Goal: Task Accomplishment & Management: Manage account settings

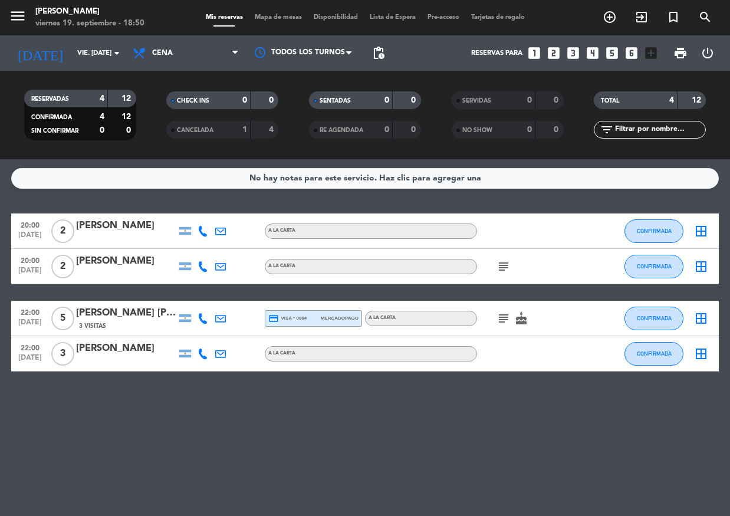
click at [210, 128] on span "CANCELADA" at bounding box center [195, 130] width 37 height 6
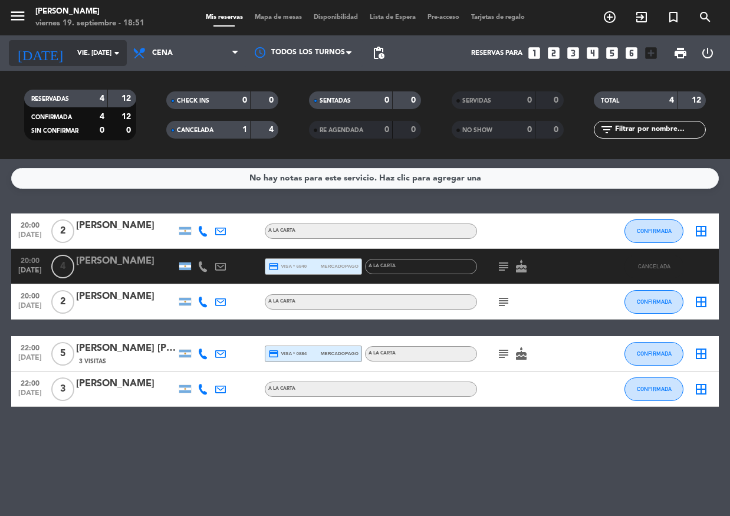
click at [111, 54] on icon "arrow_drop_down" at bounding box center [117, 53] width 14 height 14
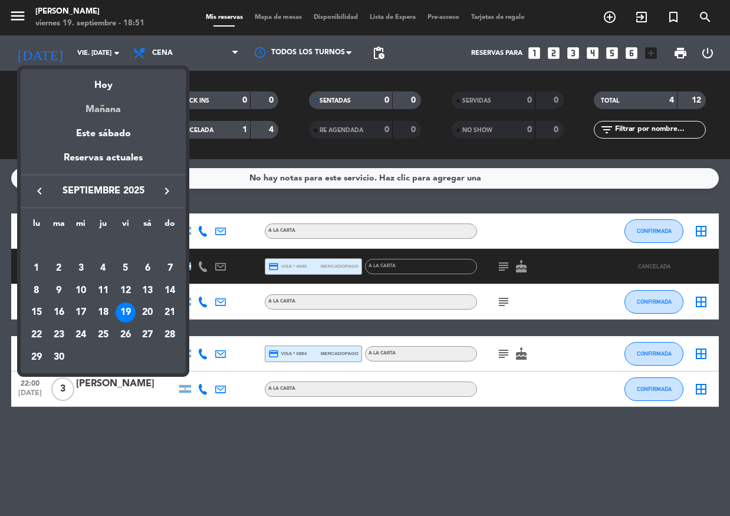
click at [112, 101] on div "Mañana" at bounding box center [103, 105] width 165 height 24
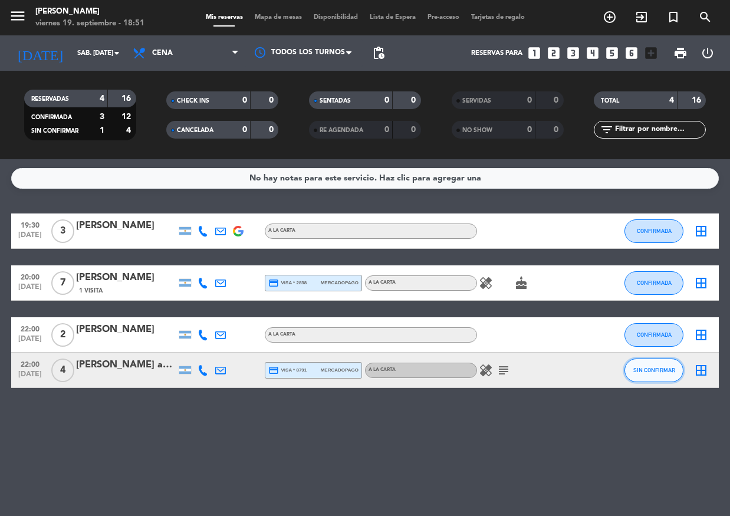
click at [648, 371] on span "SIN CONFIRMAR" at bounding box center [655, 370] width 42 height 6
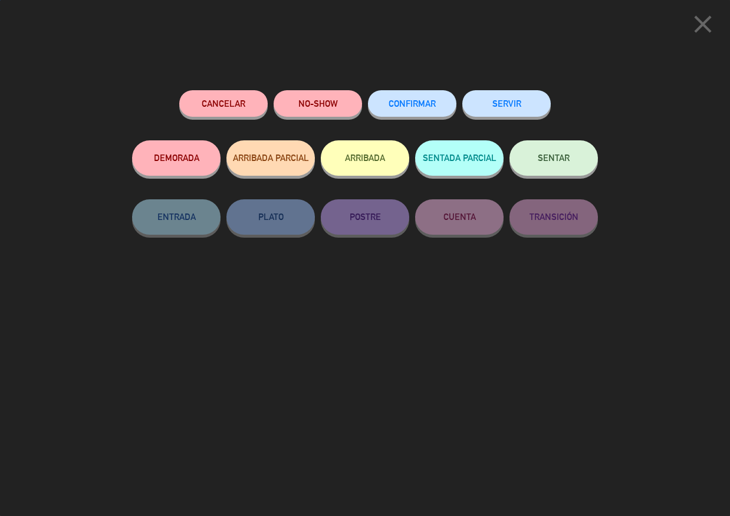
click at [419, 108] on span "CONFIRMAR" at bounding box center [412, 104] width 47 height 10
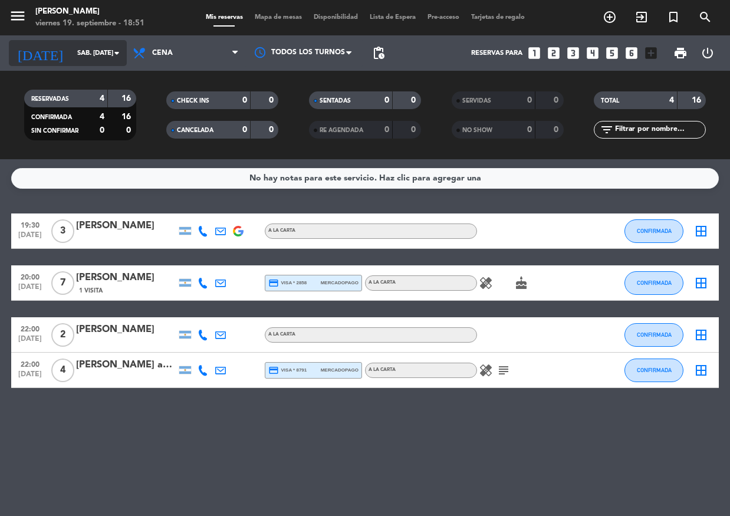
click at [78, 62] on input "sáb. [DATE]" at bounding box center [116, 53] width 90 height 19
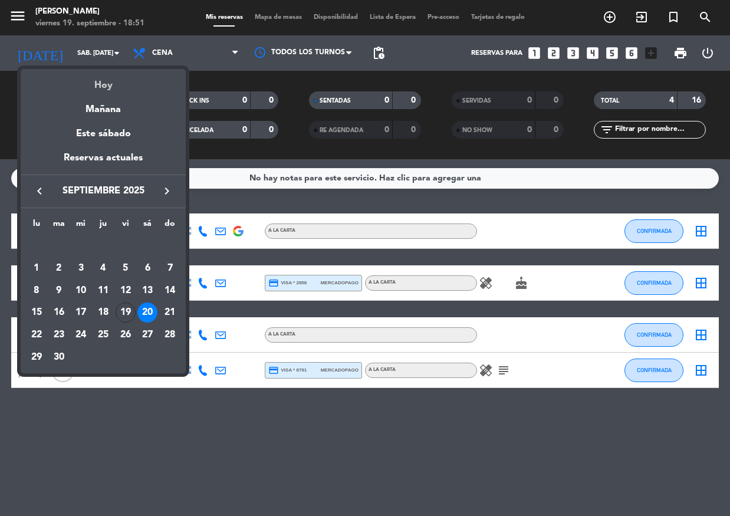
click at [99, 89] on div "Hoy" at bounding box center [103, 81] width 165 height 24
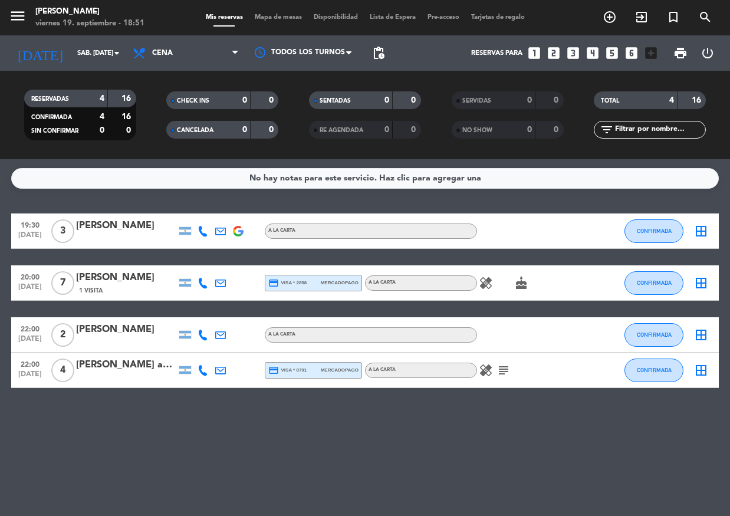
type input "vie. [DATE]"
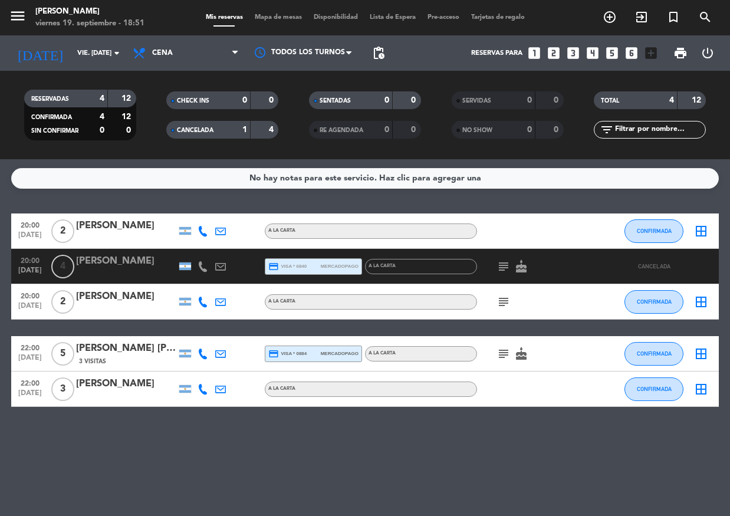
click at [219, 129] on div "CANCELADA" at bounding box center [196, 130] width 54 height 14
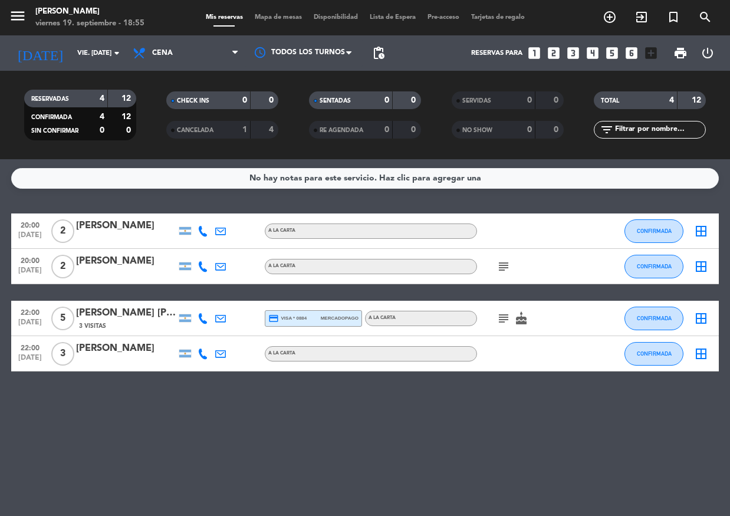
click at [503, 266] on icon "subject" at bounding box center [504, 267] width 14 height 14
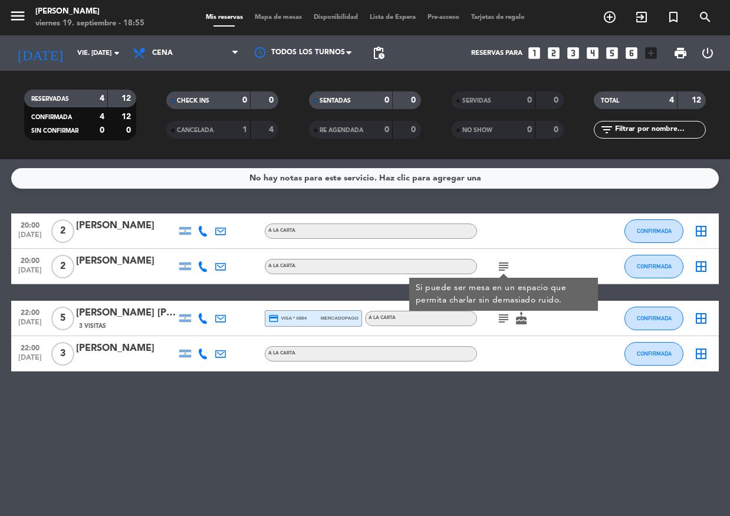
click at [501, 320] on icon "subject" at bounding box center [504, 319] width 14 height 14
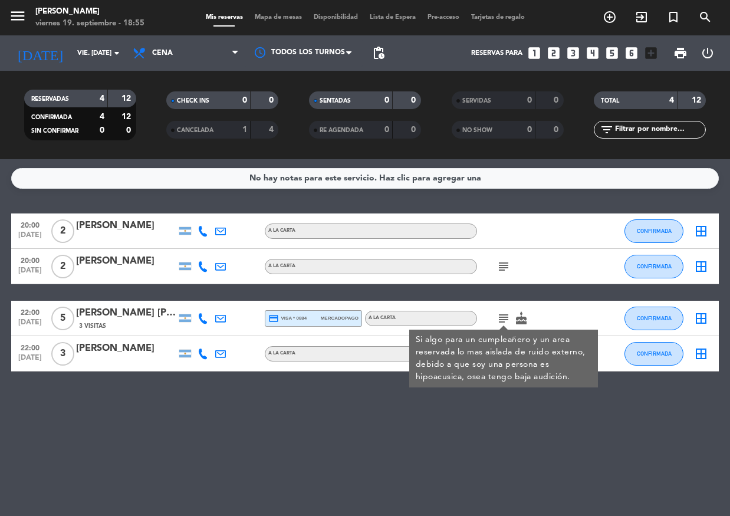
click at [511, 451] on div "No hay notas para este servicio. Haz clic para agregar una 20:00 [DATE] 2 [PERS…" at bounding box center [365, 337] width 730 height 357
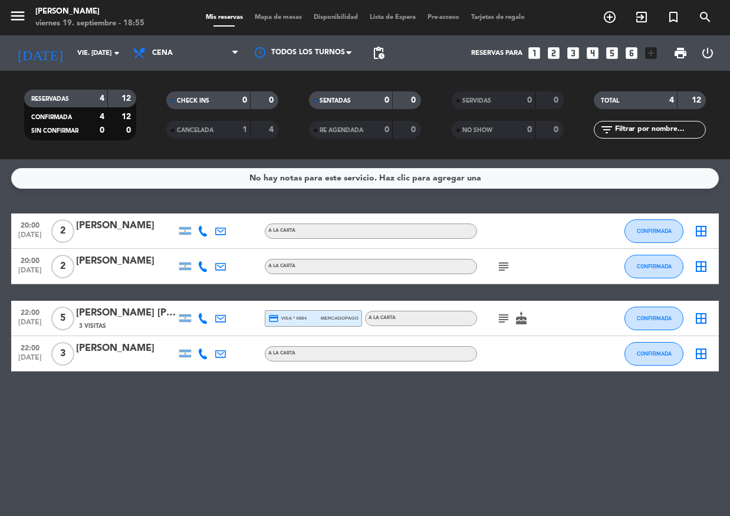
click at [255, 21] on span "Mapa de mesas" at bounding box center [278, 17] width 59 height 6
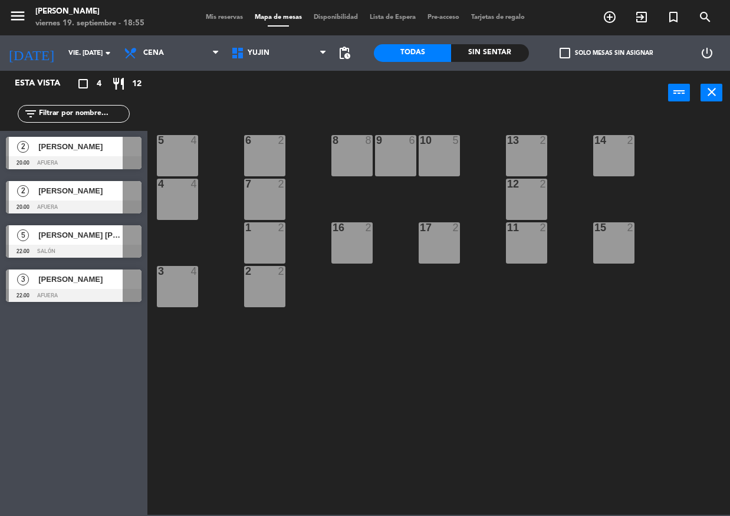
click at [96, 150] on span "[PERSON_NAME]" at bounding box center [80, 146] width 84 height 12
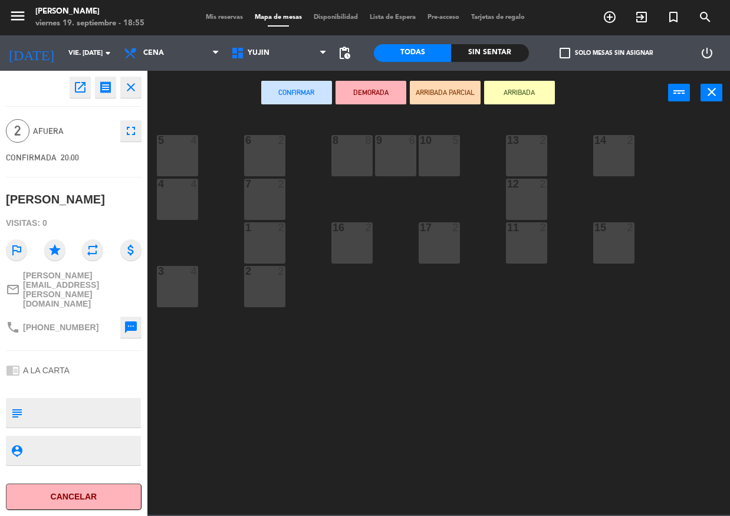
drag, startPoint x: 267, startPoint y: 201, endPoint x: 260, endPoint y: 166, distance: 35.5
click at [266, 201] on div "7 2" at bounding box center [264, 199] width 41 height 41
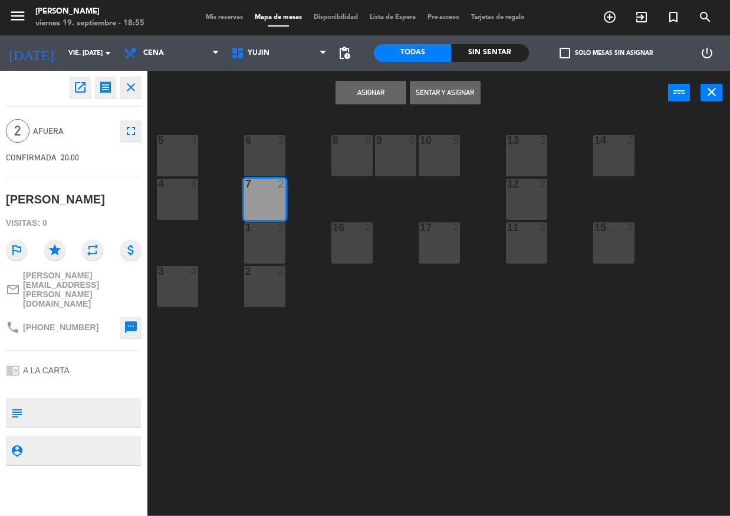
drag, startPoint x: 259, startPoint y: 162, endPoint x: 275, endPoint y: 145, distance: 23.4
click at [259, 162] on div "6 2" at bounding box center [264, 155] width 41 height 41
click at [342, 94] on button "Asignar" at bounding box center [371, 93] width 71 height 24
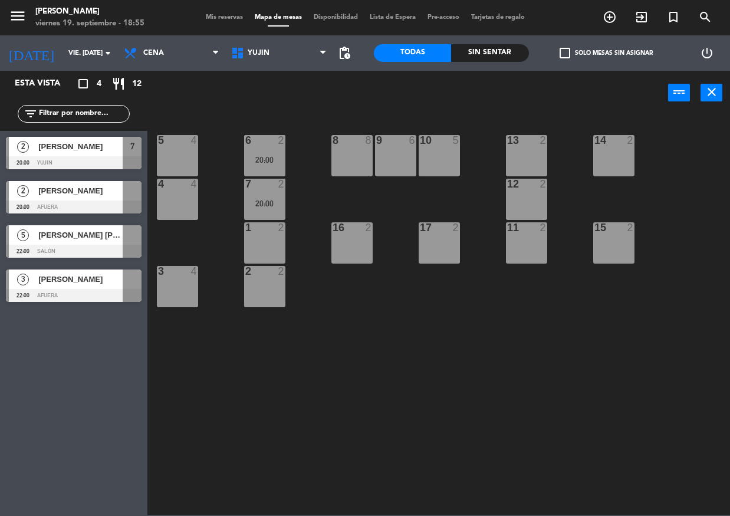
click at [95, 238] on span "[PERSON_NAME] [PERSON_NAME]" at bounding box center [80, 235] width 84 height 12
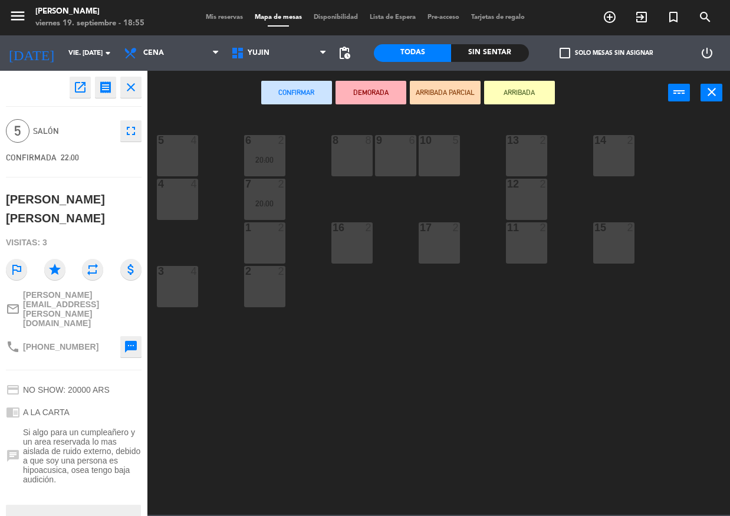
click at [389, 158] on div "9 6" at bounding box center [395, 155] width 41 height 41
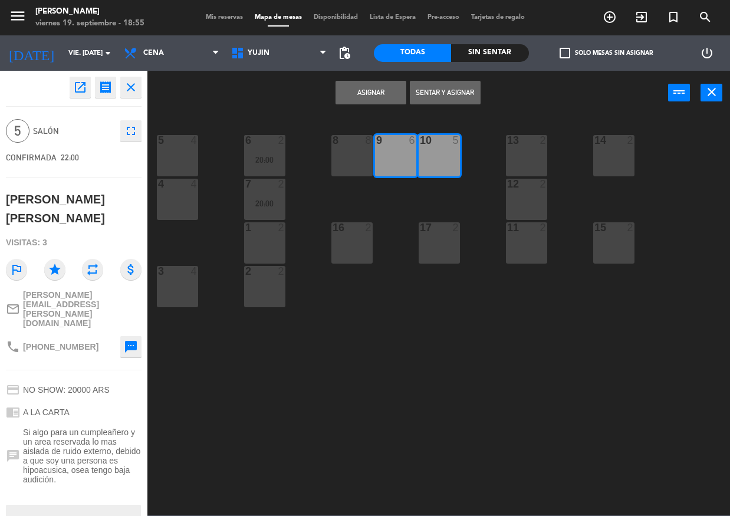
click at [382, 100] on button "Asignar" at bounding box center [371, 93] width 71 height 24
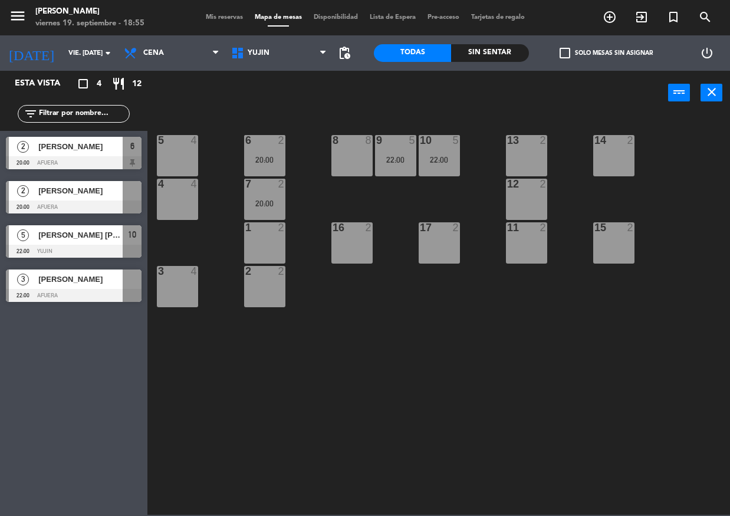
click at [113, 189] on div "2 [PERSON_NAME] 20:00 Afuera" at bounding box center [73, 197] width 147 height 44
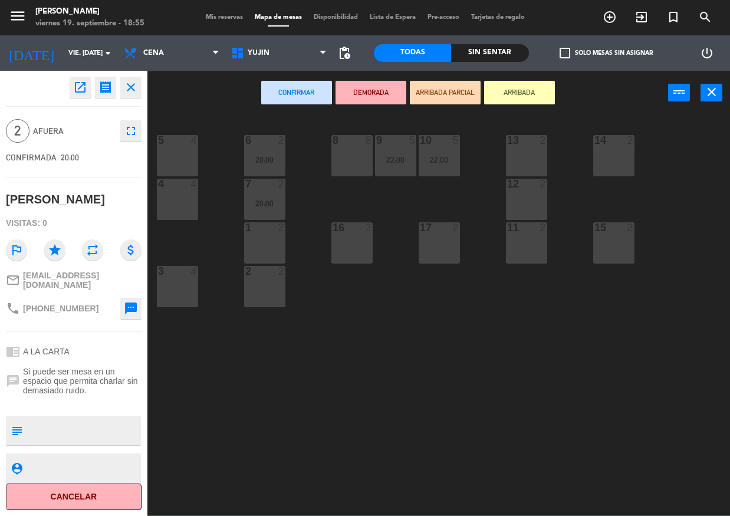
click at [267, 244] on div "1 2" at bounding box center [264, 242] width 41 height 41
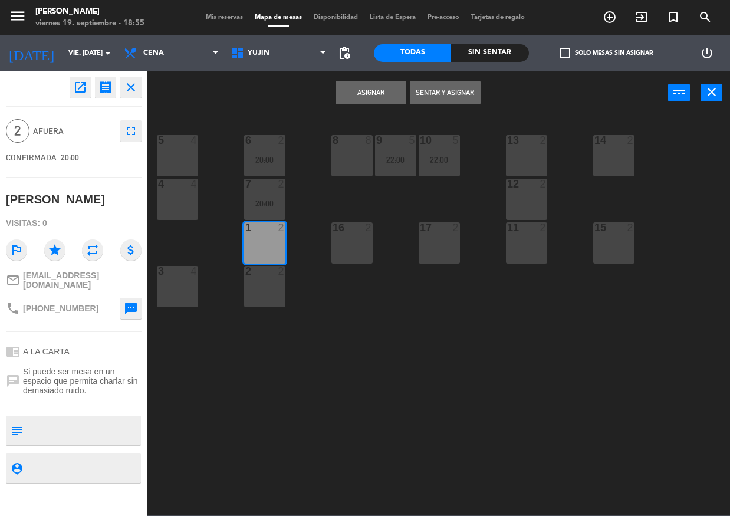
click at [257, 276] on div at bounding box center [264, 271] width 19 height 11
click at [369, 79] on div "Asignar Sentar y Asignar power_input close" at bounding box center [407, 93] width 521 height 45
click at [365, 93] on button "Asignar" at bounding box center [371, 93] width 71 height 24
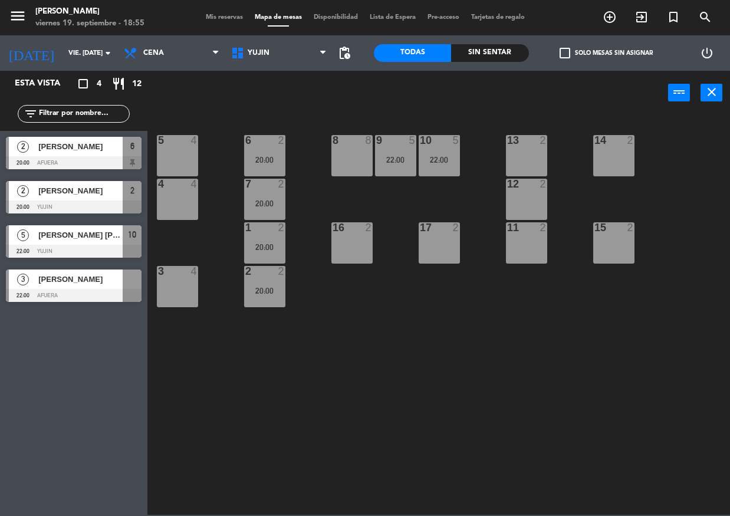
click at [54, 289] on div at bounding box center [74, 295] width 136 height 13
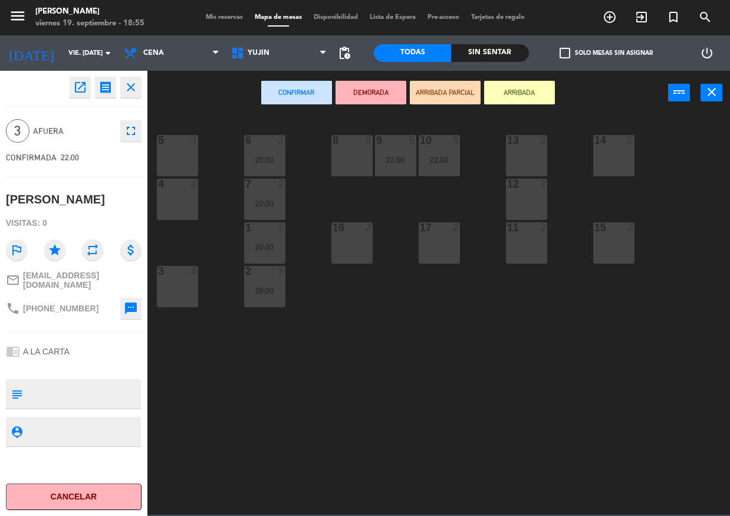
drag, startPoint x: 179, startPoint y: 260, endPoint x: 182, endPoint y: 272, distance: 12.0
click at [179, 263] on div "5 4 6 2 20:00 8 8 9 5 22:00 10 5 22:00 13 2 14 2 4 4 7 2 20:00 12 2 1 2 20:00 1…" at bounding box center [443, 314] width 576 height 401
click at [182, 273] on div at bounding box center [177, 271] width 19 height 11
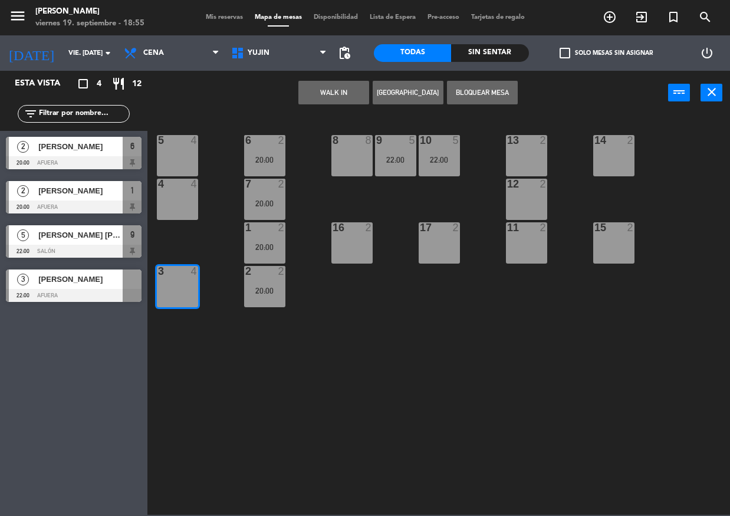
click at [95, 285] on span "[PERSON_NAME]" at bounding box center [80, 279] width 84 height 12
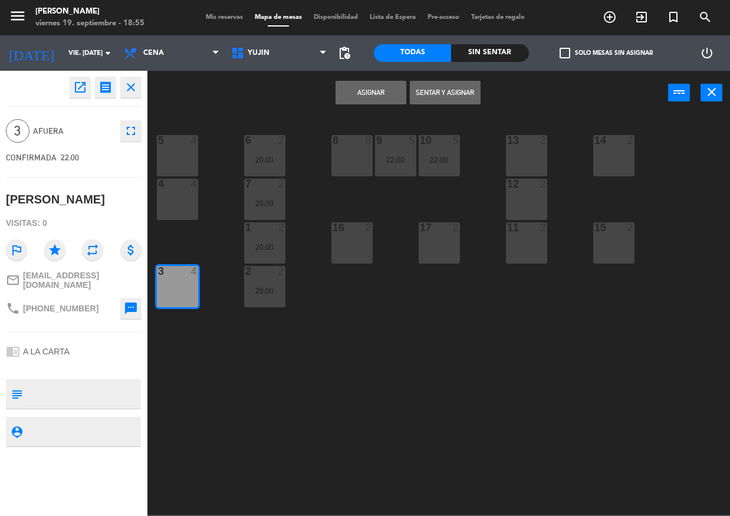
click at [368, 96] on button "Asignar" at bounding box center [371, 93] width 71 height 24
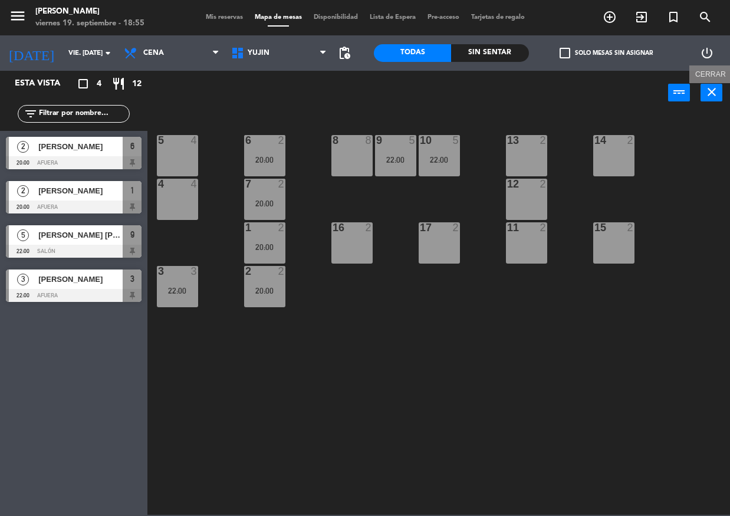
click at [716, 93] on icon "close" at bounding box center [712, 92] width 14 height 14
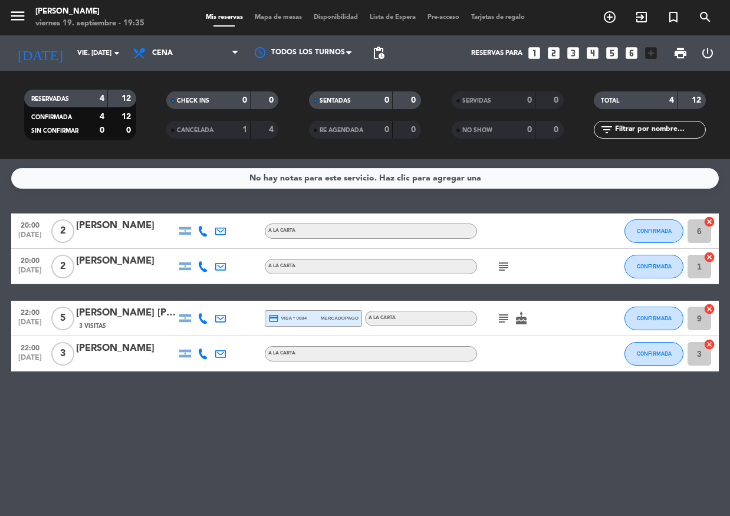
click at [307, 407] on div "No hay notas para este servicio. Haz clic para agregar una 20:00 [DATE] 2 [PERS…" at bounding box center [365, 337] width 730 height 357
click at [655, 265] on span "CONFIRMADA" at bounding box center [654, 266] width 35 height 6
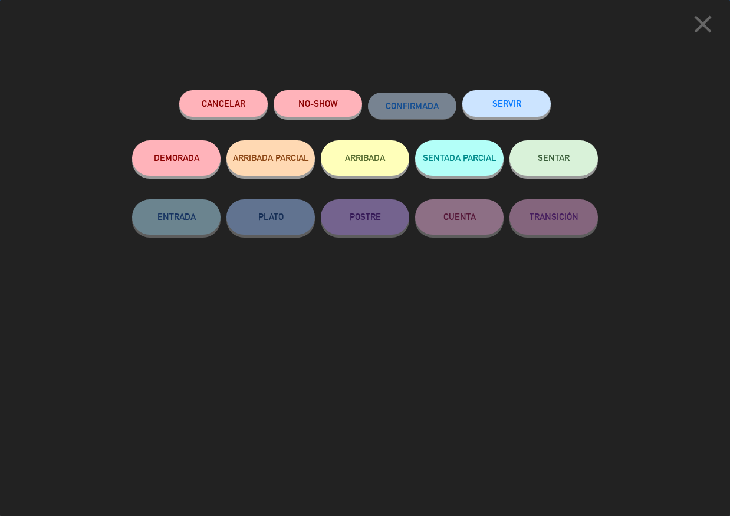
click at [549, 172] on button "SENTAR" at bounding box center [554, 157] width 88 height 35
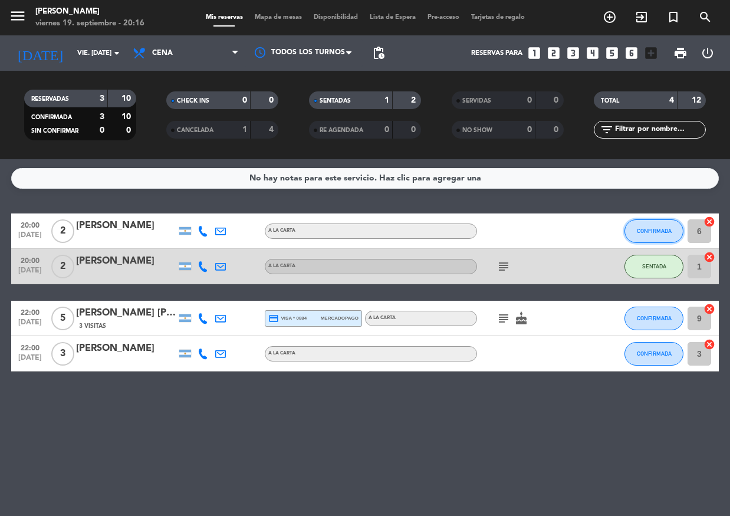
click at [653, 226] on button "CONFIRMADA" at bounding box center [654, 231] width 59 height 24
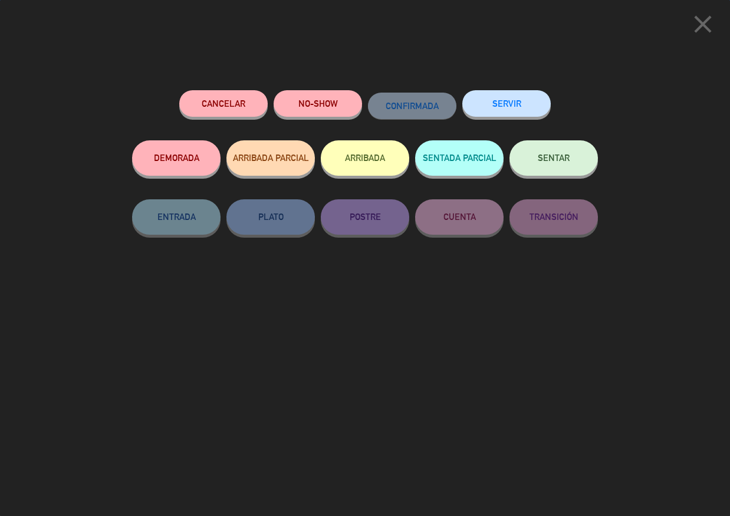
click at [571, 160] on button "SENTAR" at bounding box center [554, 157] width 88 height 35
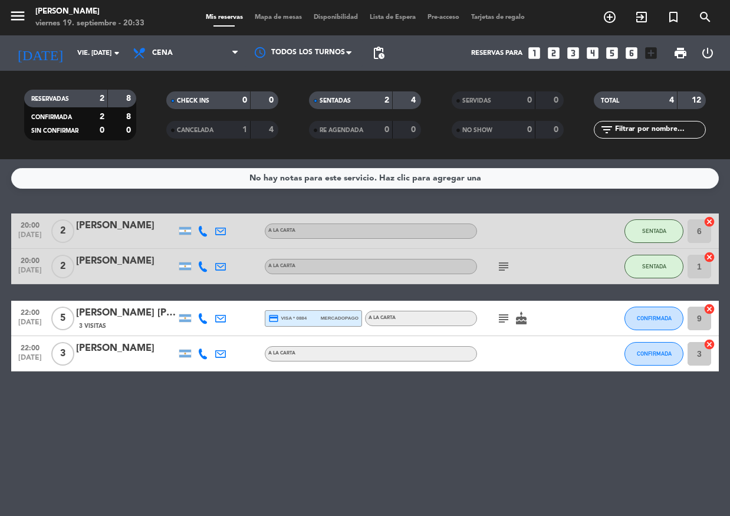
click at [500, 320] on icon "subject" at bounding box center [504, 319] width 14 height 14
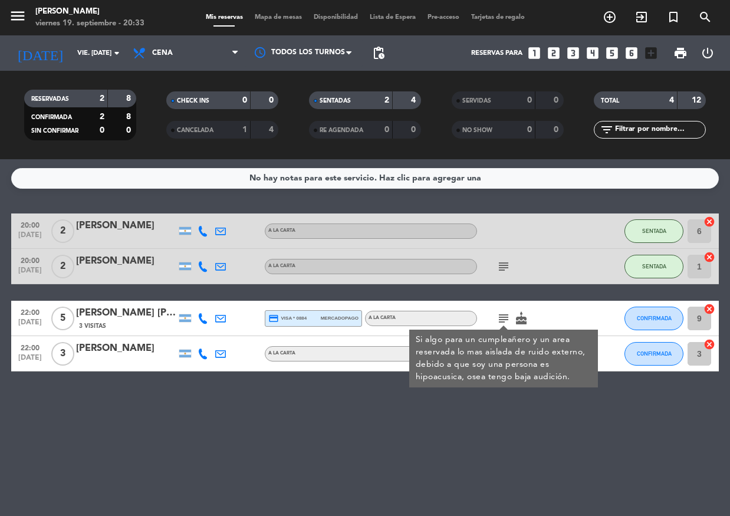
click at [543, 437] on div "No hay notas para este servicio. Haz clic para agregar una 20:00 [DATE] 2 [PERS…" at bounding box center [365, 337] width 730 height 357
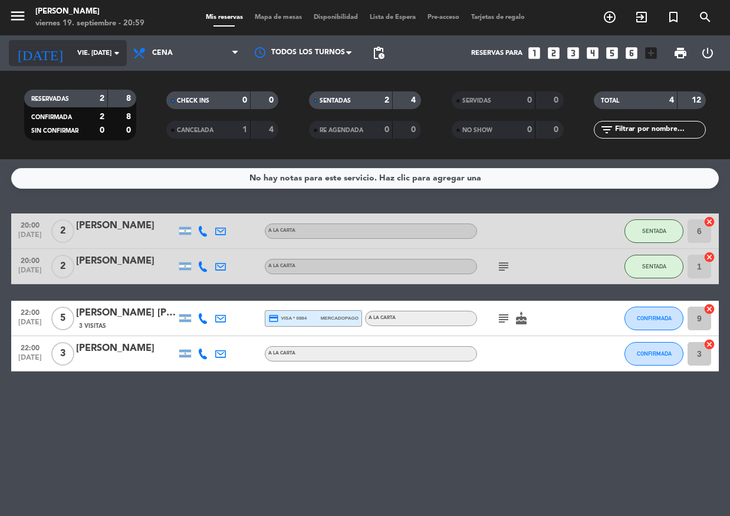
click at [111, 53] on icon "arrow_drop_down" at bounding box center [117, 53] width 14 height 14
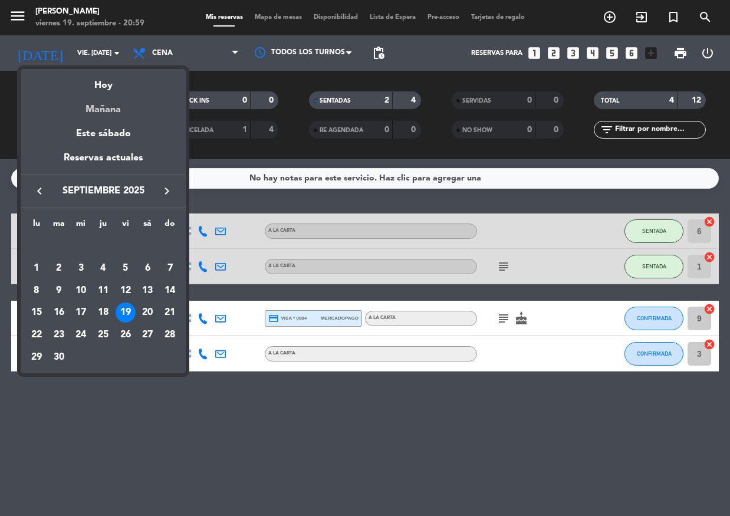
click at [96, 117] on div "Mañana" at bounding box center [103, 105] width 165 height 24
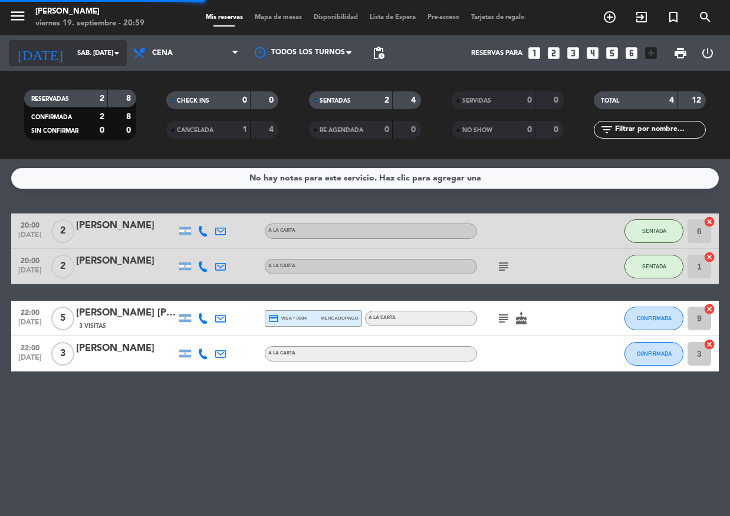
click at [98, 55] on input "sáb. [DATE]" at bounding box center [116, 53] width 90 height 19
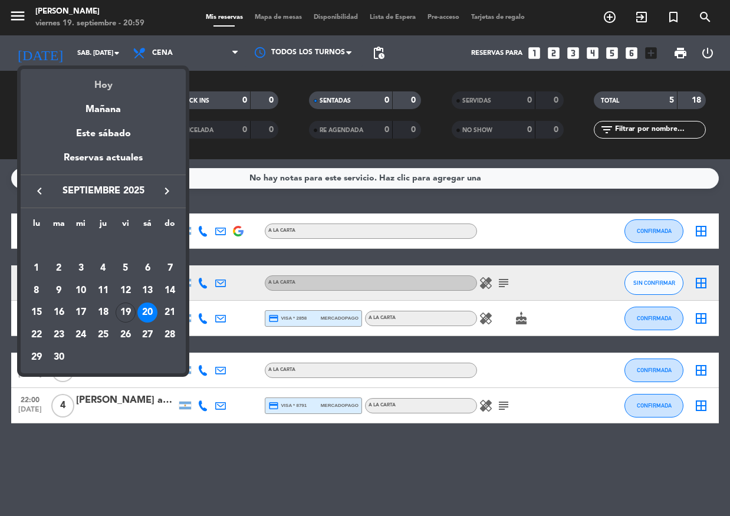
click at [100, 80] on div "Hoy" at bounding box center [103, 81] width 165 height 24
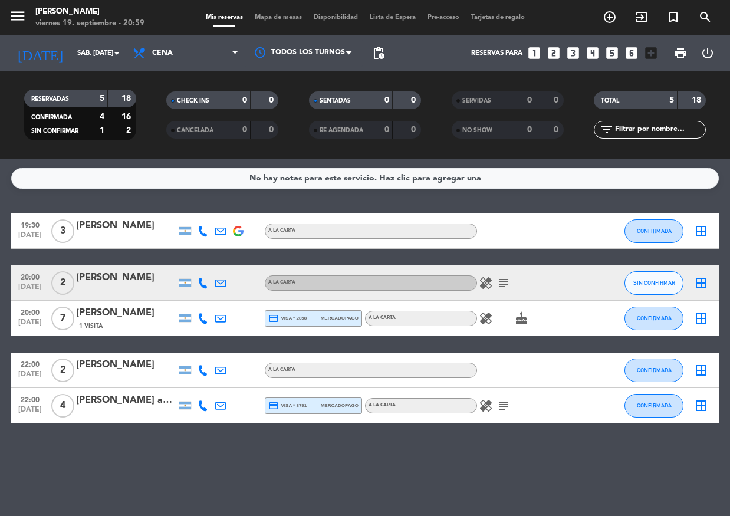
type input "vie. [DATE]"
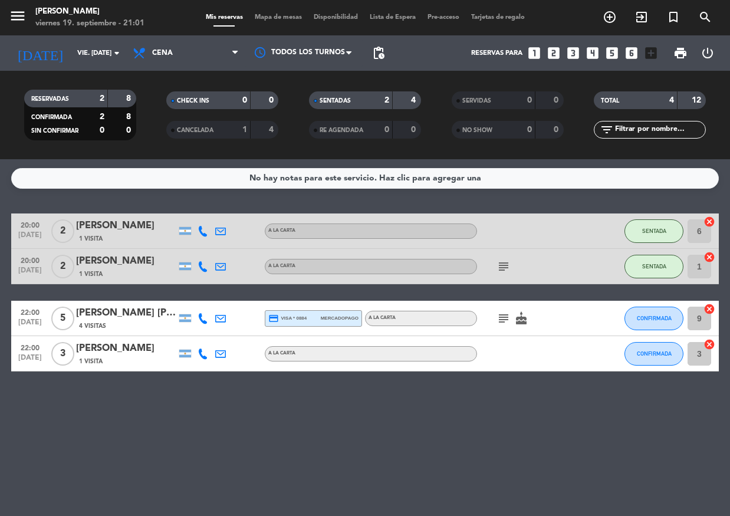
click at [506, 318] on icon "subject" at bounding box center [504, 319] width 14 height 14
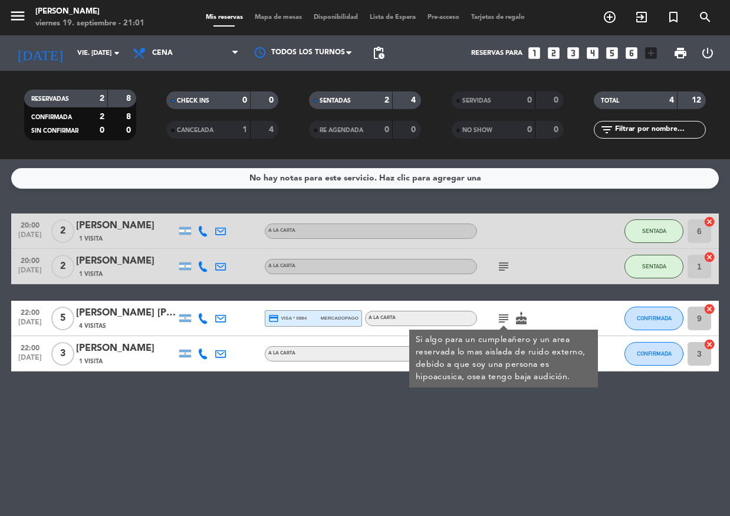
click at [457, 473] on div "No hay notas para este servicio. Haz clic para agregar una 20:00 [DATE] 2 [PERS…" at bounding box center [365, 337] width 730 height 357
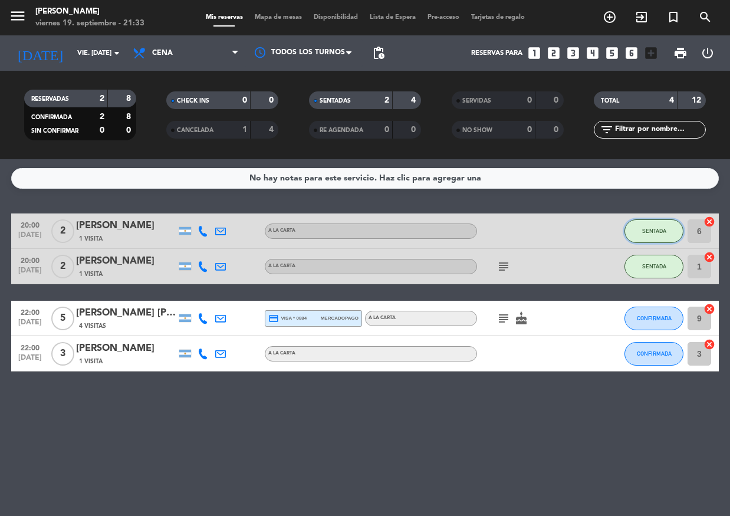
click at [671, 231] on button "SENTADA" at bounding box center [654, 231] width 59 height 24
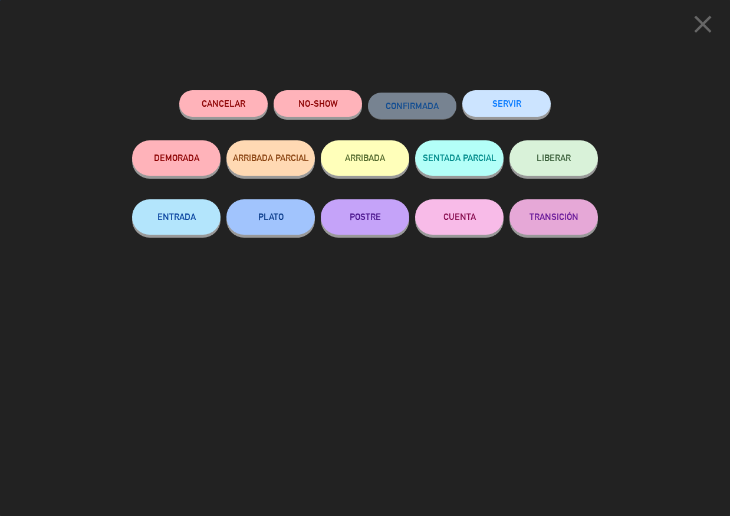
click at [537, 109] on button "SERVIR" at bounding box center [507, 103] width 88 height 27
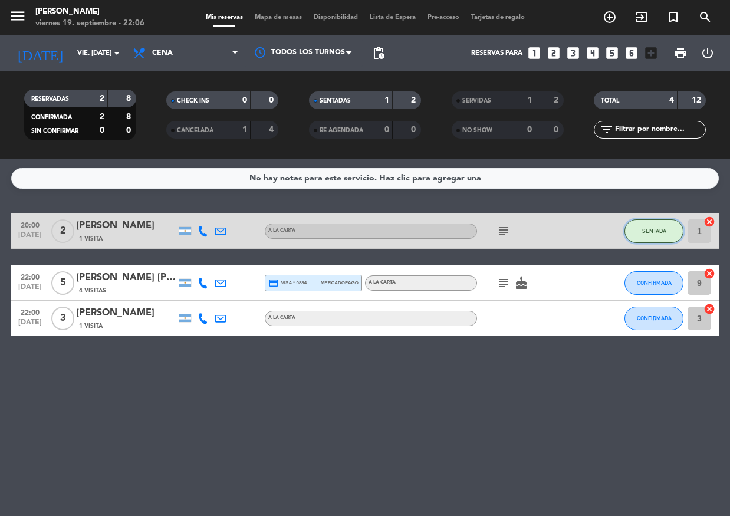
click at [640, 224] on button "SENTADA" at bounding box center [654, 231] width 59 height 24
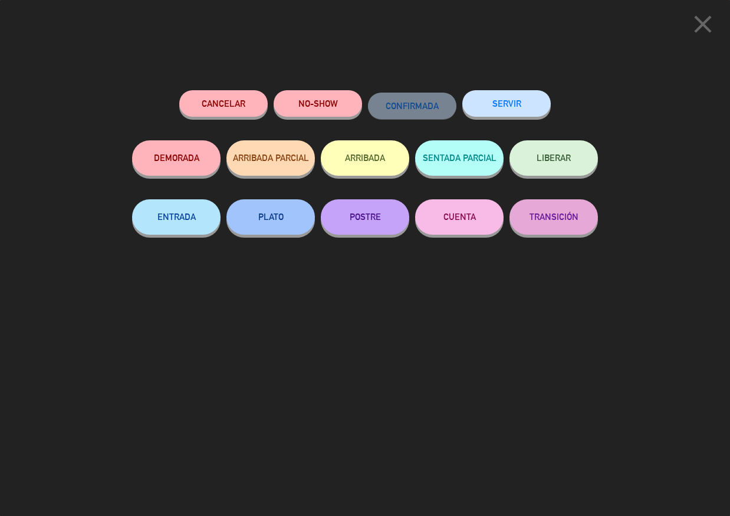
click at [716, 27] on icon "close" at bounding box center [703, 23] width 29 height 29
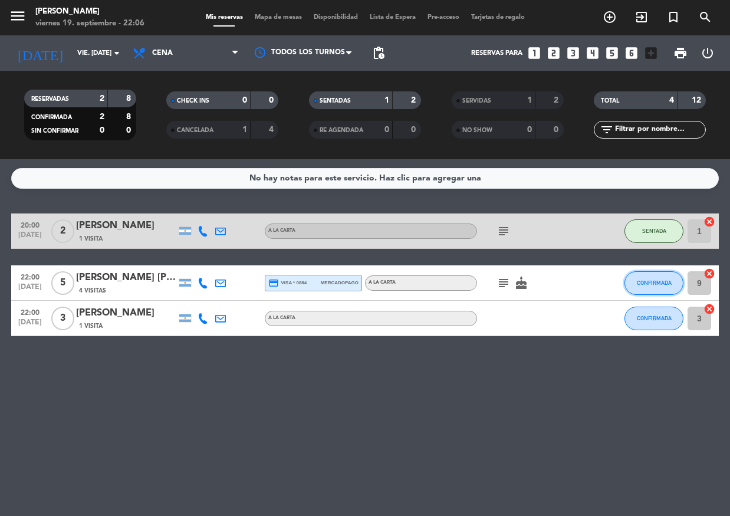
click at [665, 290] on button "CONFIRMADA" at bounding box center [654, 283] width 59 height 24
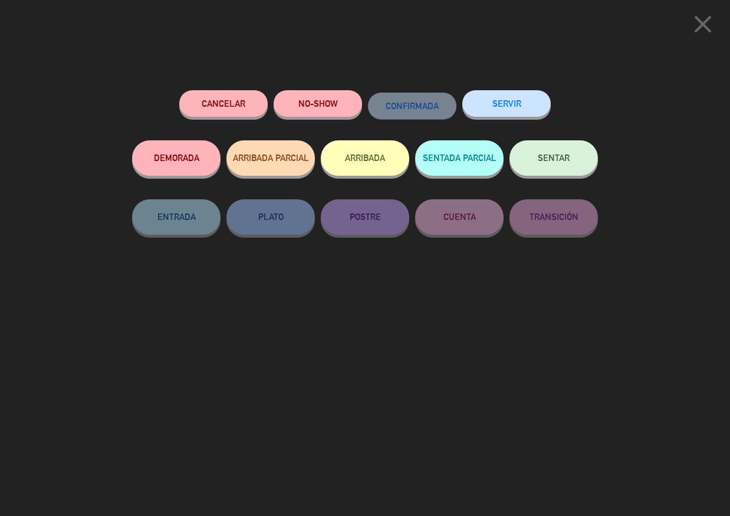
click at [542, 161] on span "SENTAR" at bounding box center [554, 158] width 32 height 10
